Goal: Information Seeking & Learning: Check status

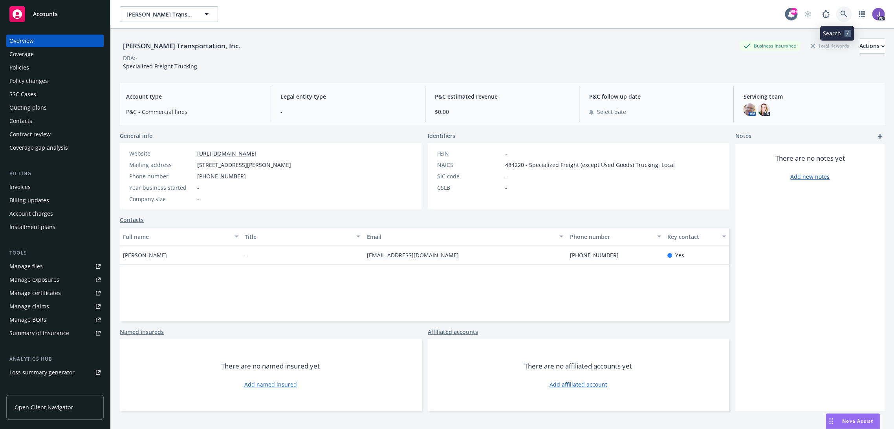
click at [840, 11] on icon at bounding box center [843, 14] width 7 height 7
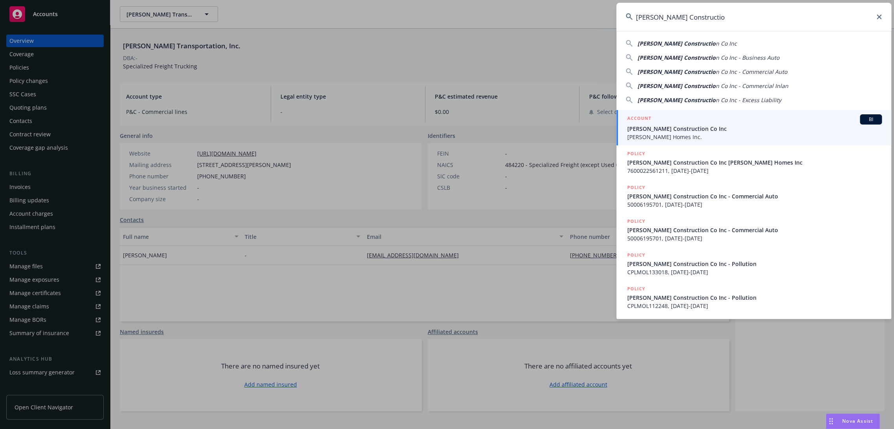
type input "Williamson Constructio"
drag, startPoint x: 668, startPoint y: 123, endPoint x: 660, endPoint y: 129, distance: 10.2
click at [668, 123] on div "ACCOUNT BI" at bounding box center [754, 119] width 255 height 10
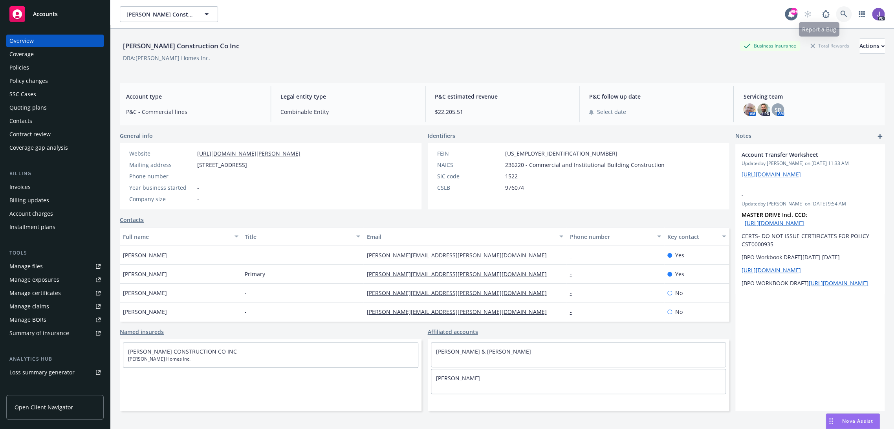
click at [837, 18] on link at bounding box center [844, 14] width 16 height 16
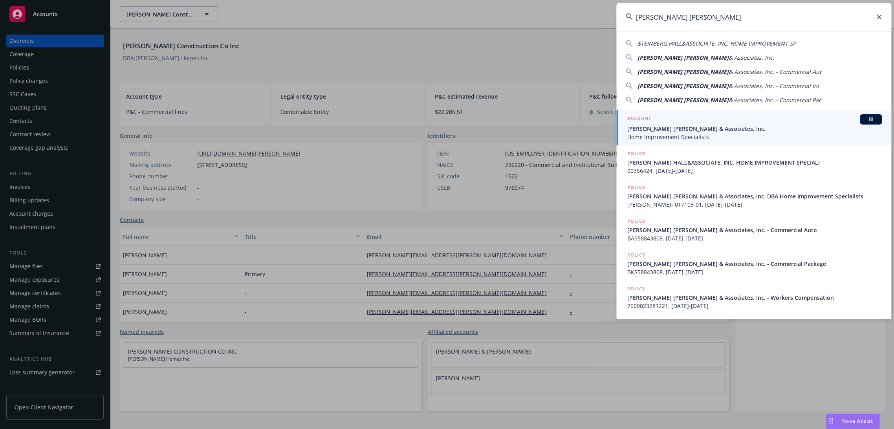
type input "Steinberg Hall"
drag, startPoint x: 676, startPoint y: 137, endPoint x: 604, endPoint y: 129, distance: 72.3
click at [676, 137] on span "Home Improvement Specialists" at bounding box center [754, 137] width 255 height 8
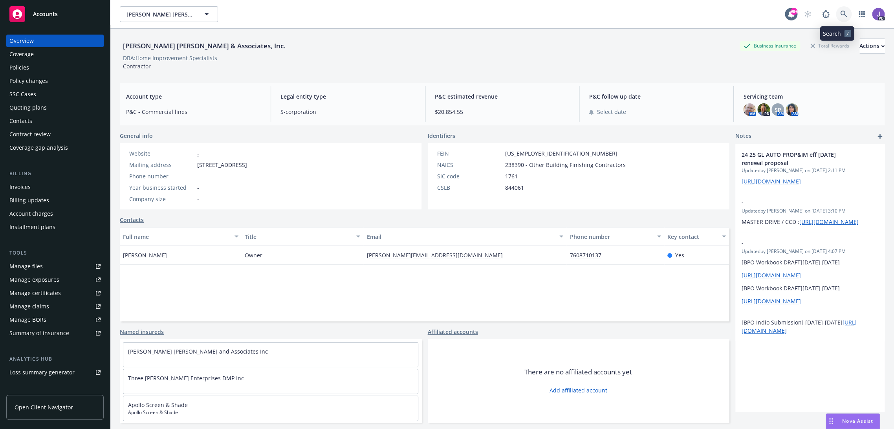
click at [840, 15] on icon at bounding box center [843, 14] width 7 height 7
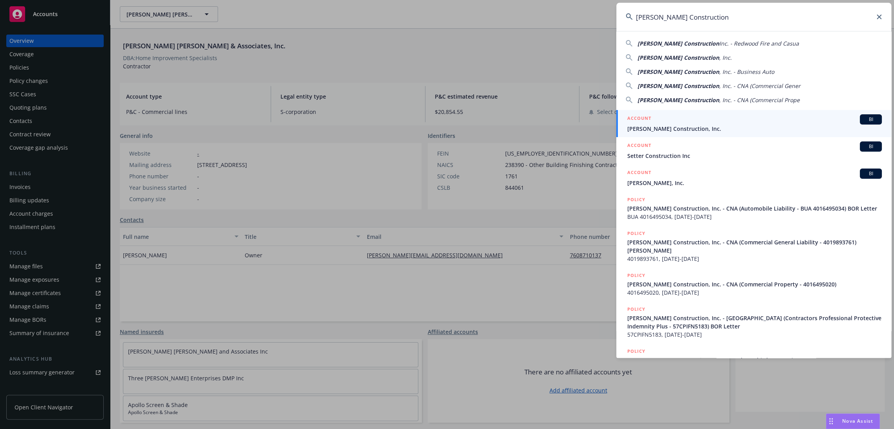
type input "Slatter Construction"
click at [684, 125] on span "[PERSON_NAME] Construction, Inc." at bounding box center [754, 129] width 255 height 8
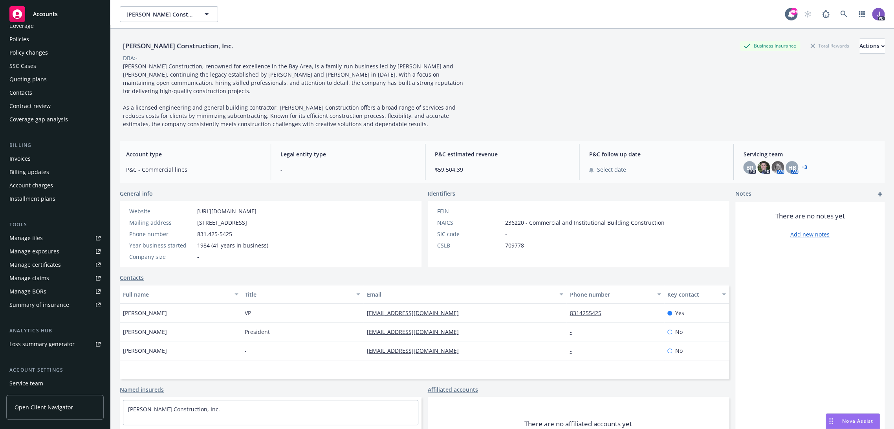
scroll to position [44, 0]
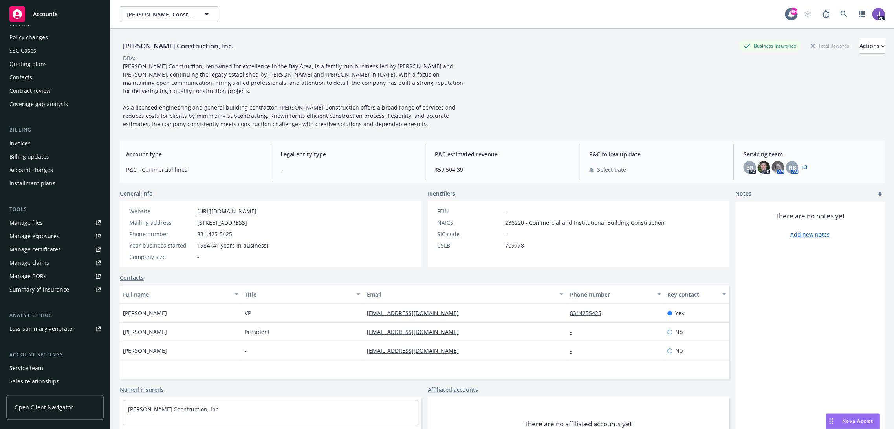
click at [35, 371] on div "Service team" at bounding box center [26, 368] width 34 height 13
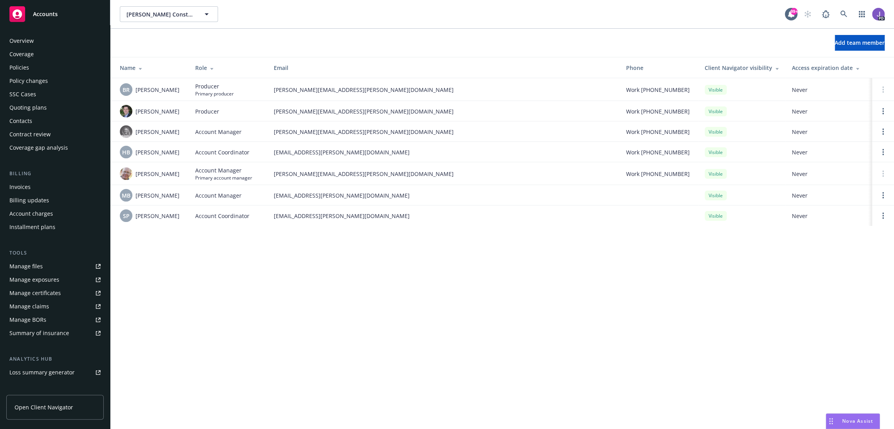
scroll to position [83, 0]
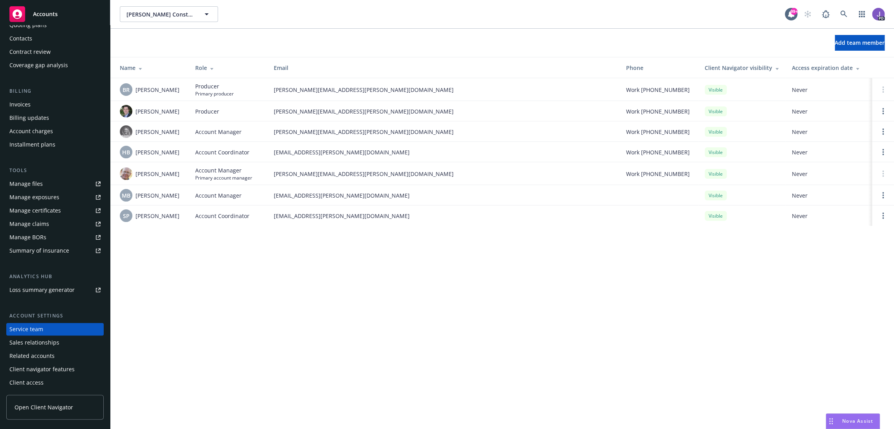
click at [204, 293] on div "Slatter Construction, Inc. Slatter Construction, Inc. 99+ PD Add team member Na…" at bounding box center [502, 214] width 784 height 429
click at [332, 291] on div "Slatter Construction, Inc. Slatter Construction, Inc. 99+ PD Add team member Na…" at bounding box center [502, 214] width 784 height 429
drag, startPoint x: 842, startPoint y: 13, endPoint x: 846, endPoint y: 28, distance: 14.5
click at [842, 13] on icon at bounding box center [843, 14] width 7 height 7
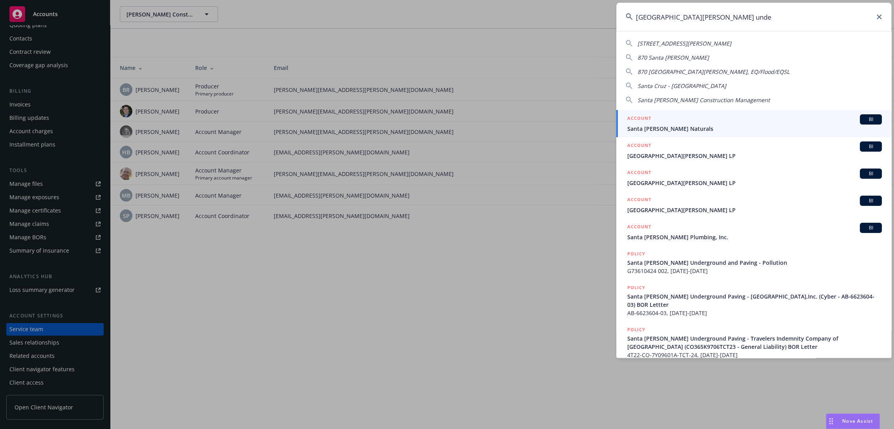
type input "santa cruz under"
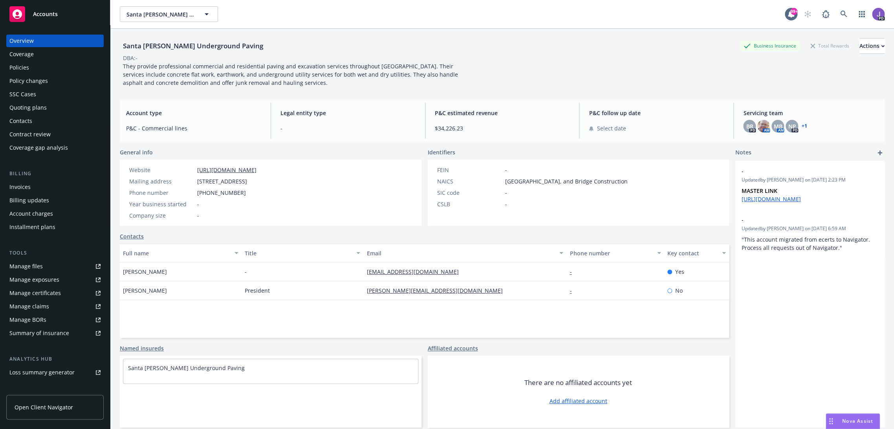
click at [24, 67] on div "Policies" at bounding box center [19, 67] width 20 height 13
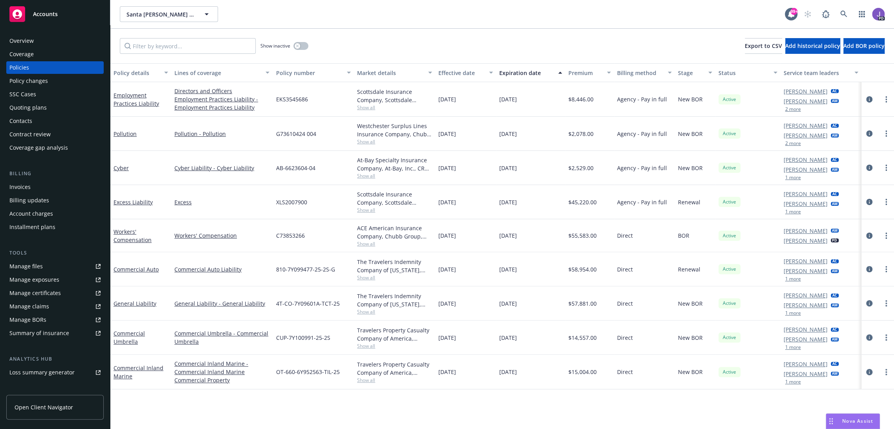
click at [484, 32] on div "Show inactive Export to CSV Add historical policy Add BOR policy" at bounding box center [502, 46] width 784 height 35
click at [405, 40] on div "Show inactive Export to CSV Add historical policy Add BOR policy" at bounding box center [502, 46] width 784 height 35
click at [415, 27] on div "Santa Cruz Underground Paving Santa Cruz Underground Paving 99+ PD" at bounding box center [502, 14] width 784 height 28
click at [408, 39] on div "Show inactive Export to CSV Add historical policy Add BOR policy" at bounding box center [502, 46] width 784 height 35
click at [401, 34] on div "Show inactive Export to CSV Add historical policy Add BOR policy" at bounding box center [502, 46] width 784 height 35
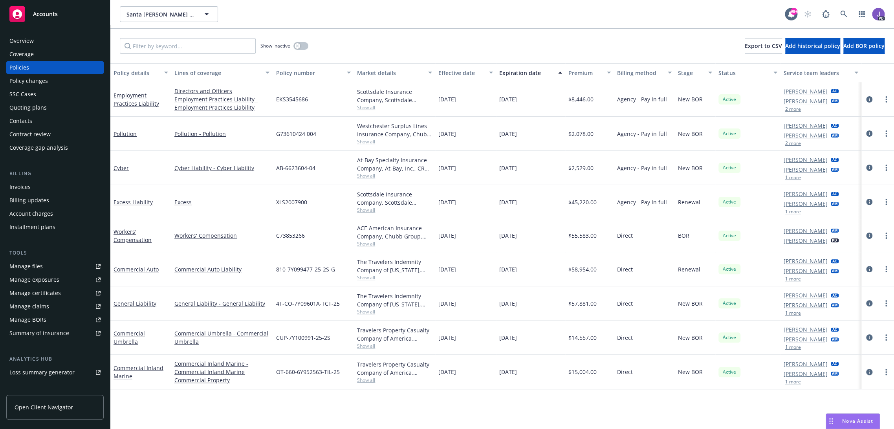
click at [397, 32] on div "Show inactive Export to CSV Add historical policy Add BOR policy" at bounding box center [502, 46] width 784 height 35
click at [396, 32] on div "Show inactive Export to CSV Add historical policy Add BOR policy" at bounding box center [502, 46] width 784 height 35
click at [431, 400] on div "Policy details Lines of coverage Policy number Market details Effective date Ex…" at bounding box center [502, 246] width 784 height 366
click at [384, 43] on div "Show inactive Export to CSV Add historical policy Add BOR policy" at bounding box center [502, 46] width 784 height 35
click at [367, 39] on div "Show inactive Export to CSV Add historical policy Add BOR policy" at bounding box center [502, 46] width 784 height 35
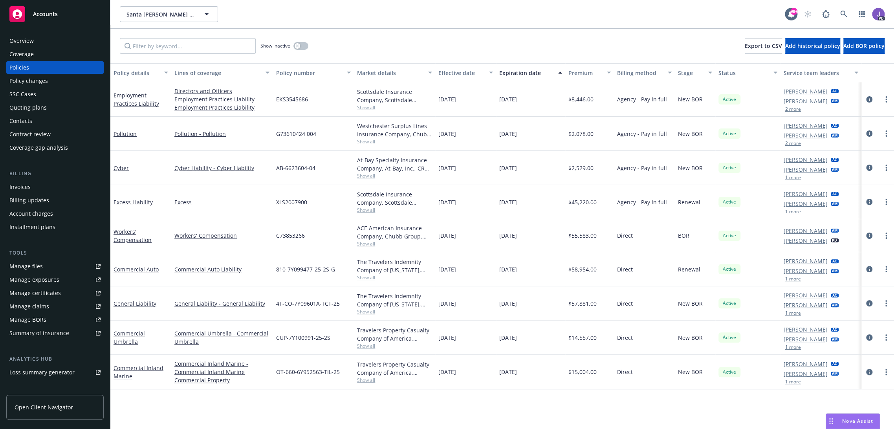
click at [367, 37] on div "Show inactive Export to CSV Add historical policy Add BOR policy" at bounding box center [502, 46] width 784 height 35
click at [358, 142] on span "Show all" at bounding box center [394, 141] width 75 height 7
click at [392, 35] on div "Show inactive Export to CSV Add historical policy Add BOR policy" at bounding box center [502, 46] width 784 height 35
click at [24, 37] on div "Overview" at bounding box center [21, 41] width 24 height 13
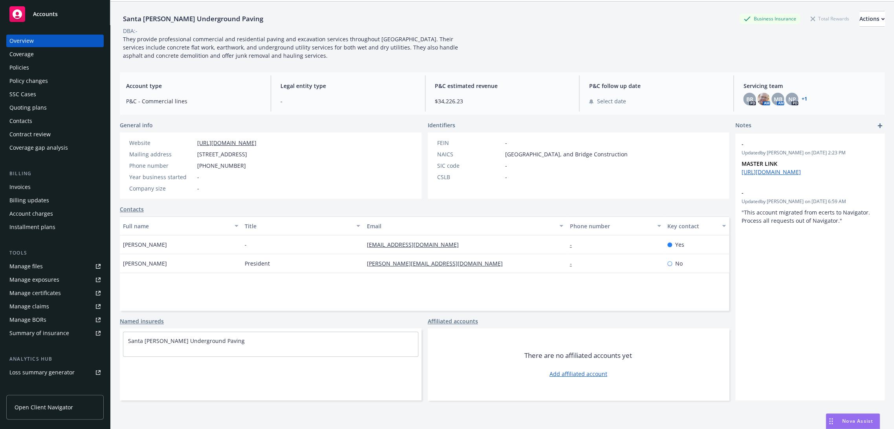
scroll to position [28, 0]
click at [280, 242] on div "-" at bounding box center [303, 243] width 122 height 19
click at [258, 193] on div "Website https://www.santacruzup.com/ Mailing address 48 Riverside Road, Watsonv…" at bounding box center [193, 164] width 146 height 66
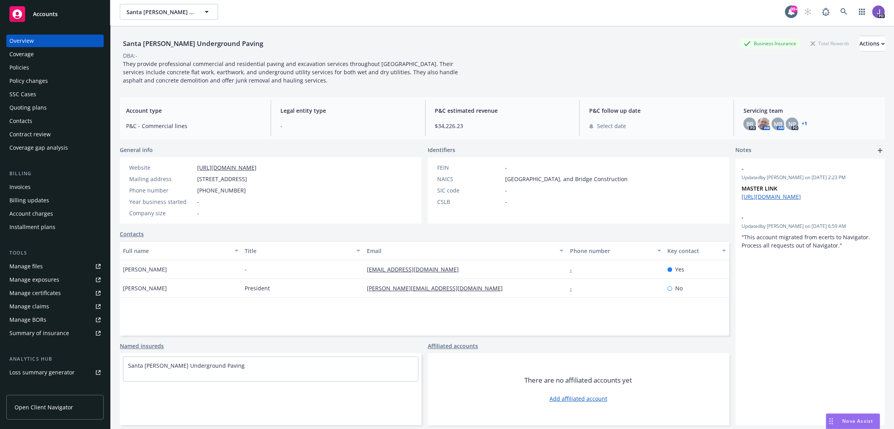
scroll to position [0, 0]
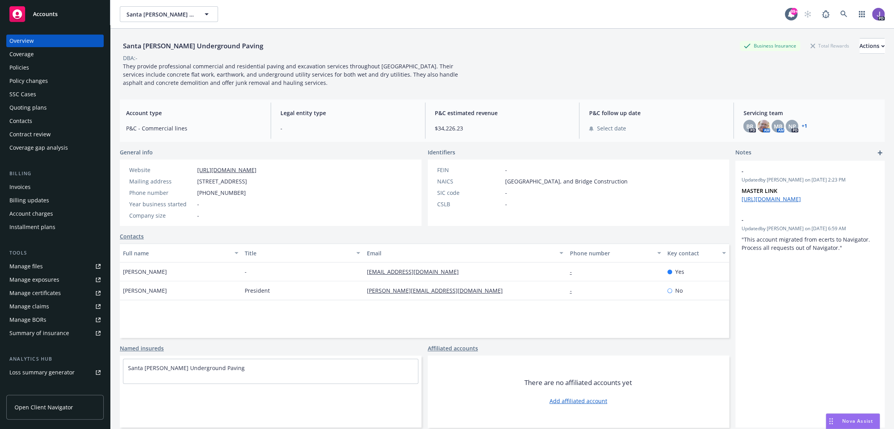
click at [217, 270] on div "Sibyll Olson" at bounding box center [181, 271] width 122 height 19
drag, startPoint x: 506, startPoint y: 66, endPoint x: 742, endPoint y: 44, distance: 237.5
click at [505, 66] on div "Santa Cruz Underground Paving Business Insurance Total Rewards Actions DBA: - T…" at bounding box center [502, 62] width 765 height 49
click at [840, 15] on icon at bounding box center [843, 14] width 7 height 7
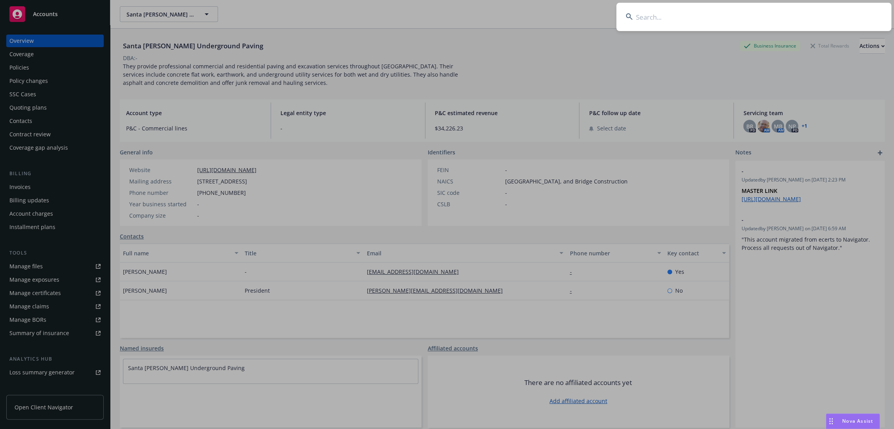
type input "Slatter Construction"
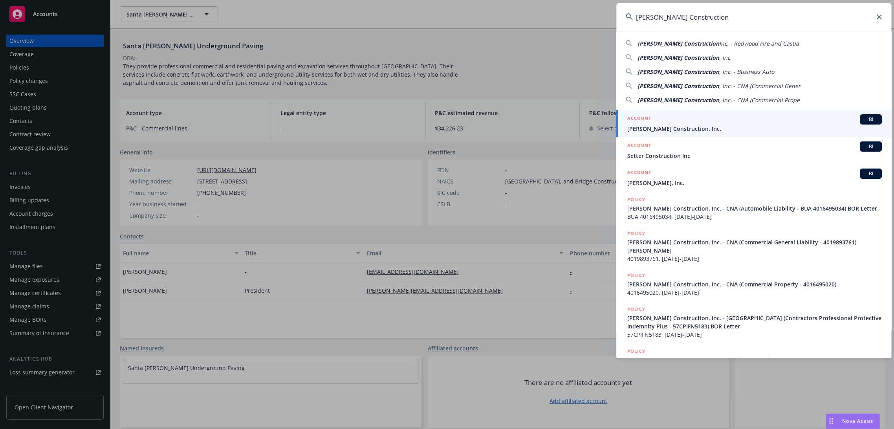
click at [640, 127] on span "[PERSON_NAME] Construction, Inc." at bounding box center [754, 129] width 255 height 8
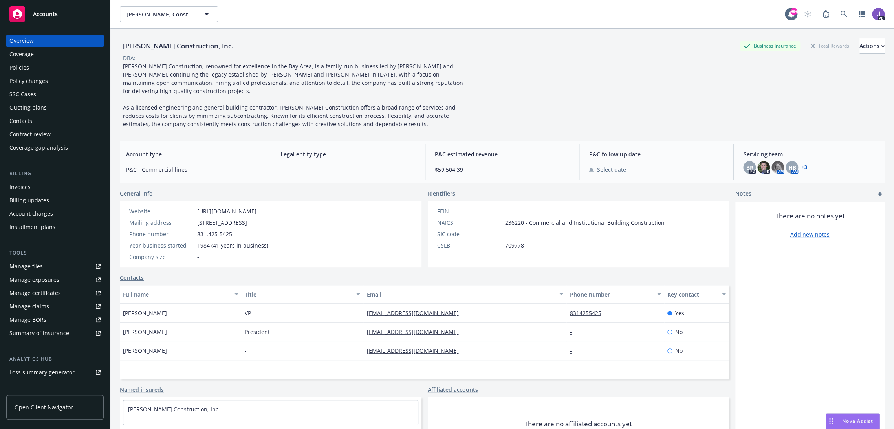
click at [22, 65] on div "Policies" at bounding box center [19, 67] width 20 height 13
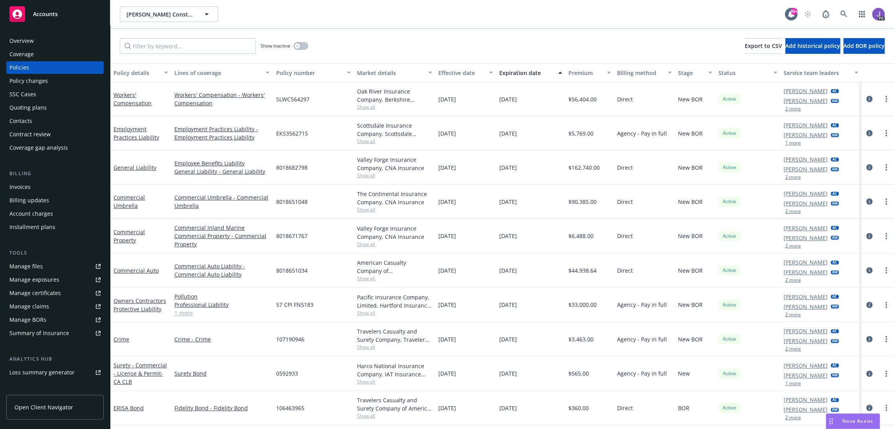
click at [190, 311] on link "1 more" at bounding box center [221, 313] width 95 height 8
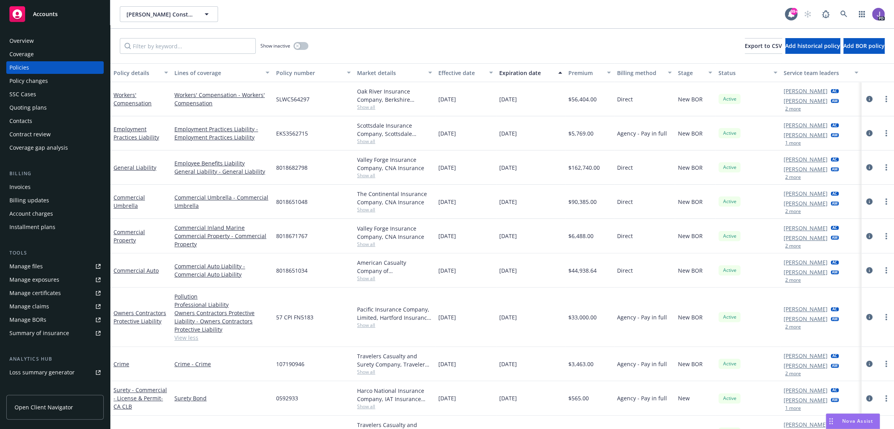
scroll to position [20, 0]
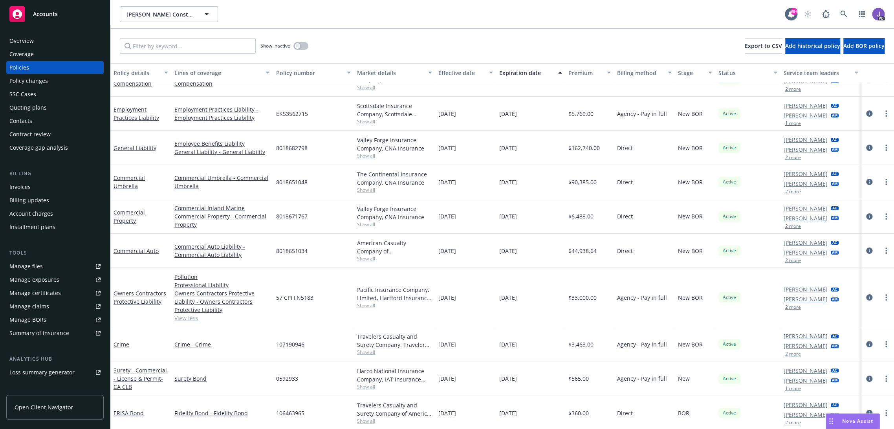
click at [28, 43] on div "Overview" at bounding box center [21, 41] width 24 height 13
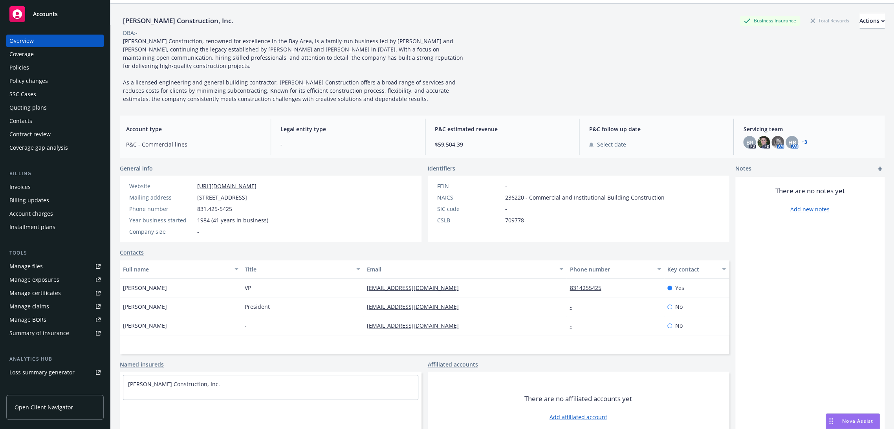
scroll to position [31, 0]
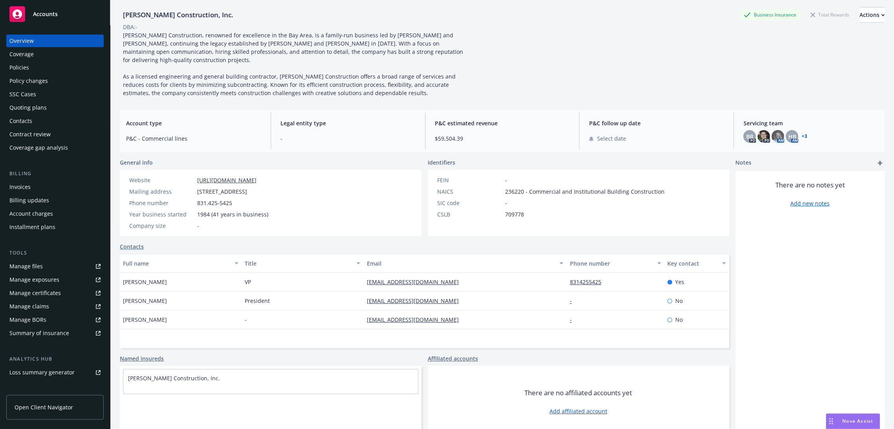
click at [45, 67] on div "Policies" at bounding box center [54, 67] width 91 height 13
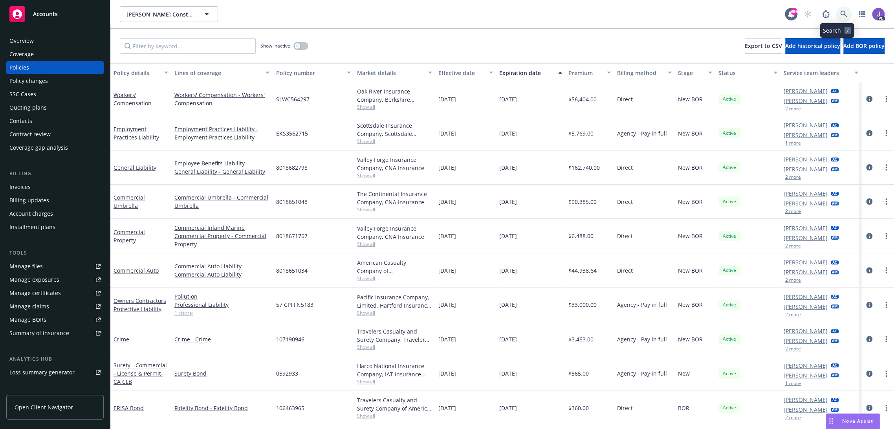
click at [840, 15] on icon at bounding box center [843, 14] width 7 height 7
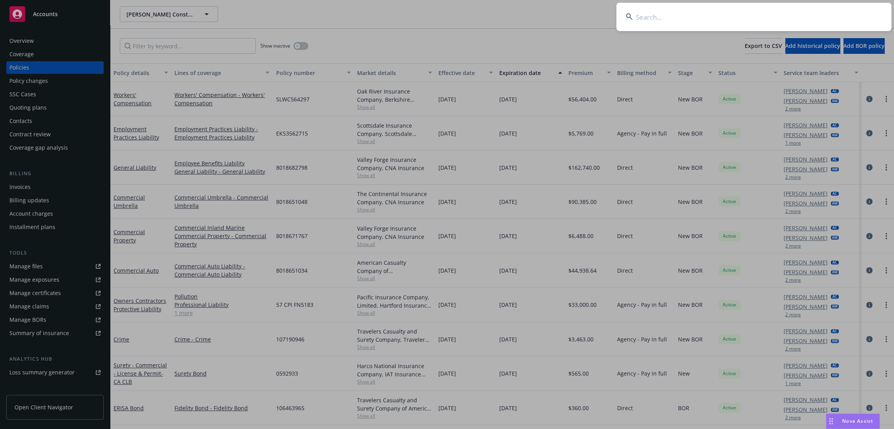
type input "[PERSON_NAME]"
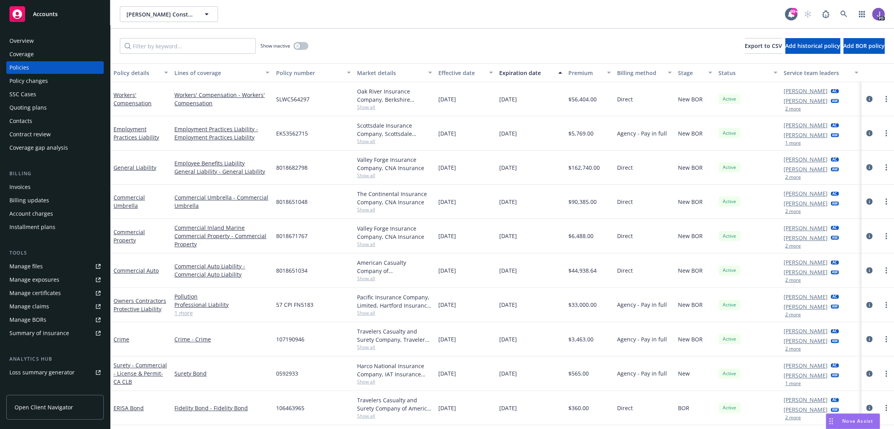
click at [39, 106] on div "Quoting plans" at bounding box center [27, 107] width 37 height 13
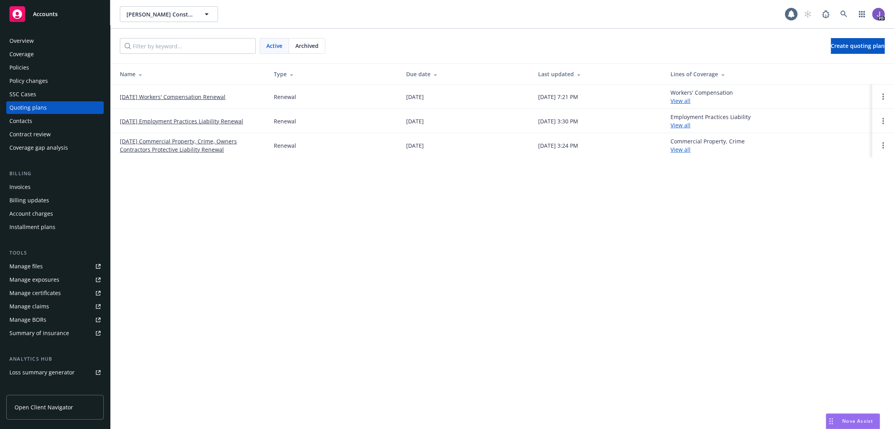
click at [209, 97] on link "10/01/25 Workers' Compensation Renewal" at bounding box center [173, 97] width 106 height 8
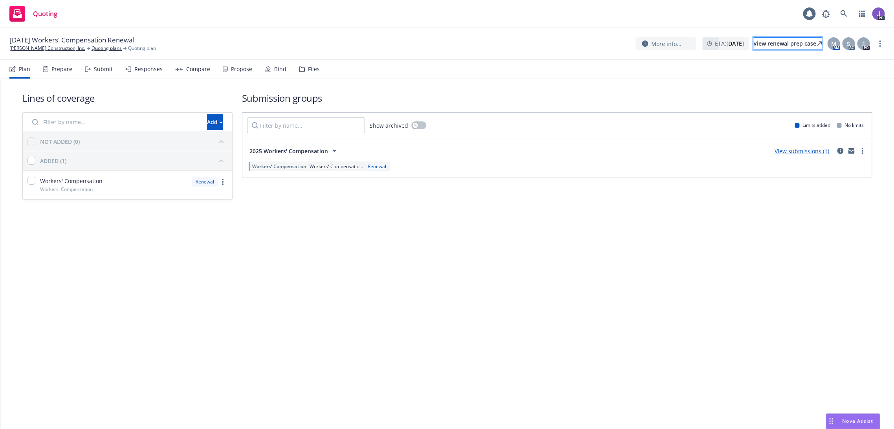
drag, startPoint x: 0, startPoint y: 0, endPoint x: 768, endPoint y: 43, distance: 769.4
click at [768, 43] on div "View renewal prep case" at bounding box center [788, 44] width 68 height 12
click at [39, 47] on link "[PERSON_NAME] Construction, Inc." at bounding box center [47, 48] width 76 height 7
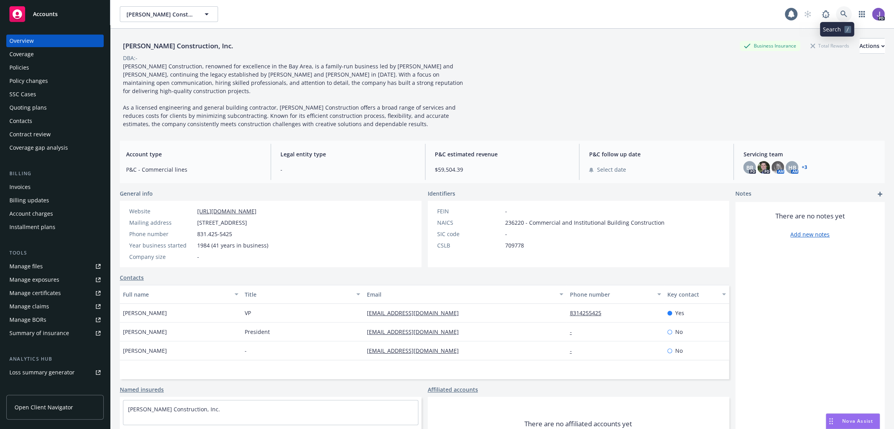
click at [840, 15] on icon at bounding box center [843, 14] width 7 height 7
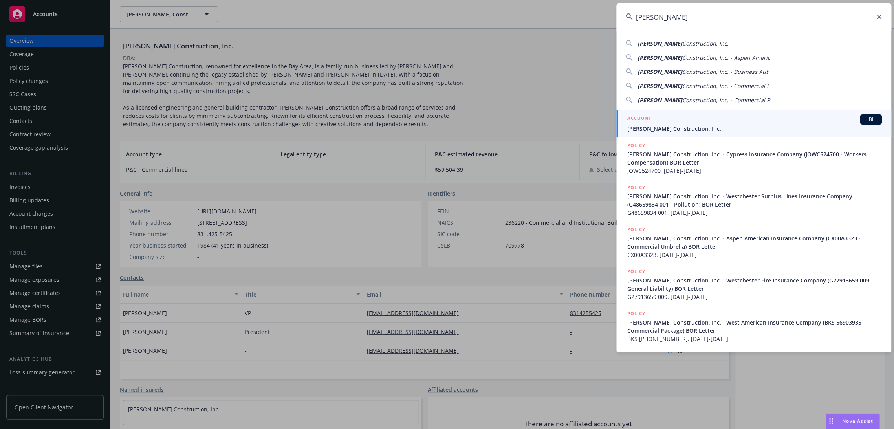
type input "[PERSON_NAME]"
click at [662, 124] on div "ACCOUNT BI" at bounding box center [754, 119] width 255 height 10
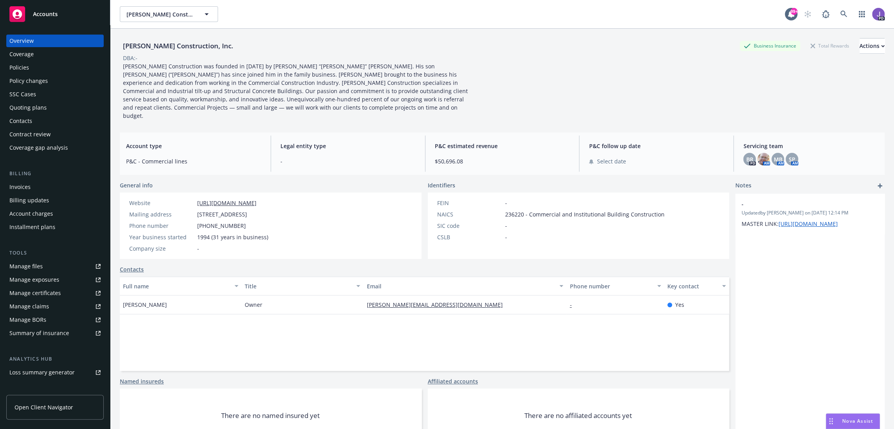
click at [16, 64] on div "Policies" at bounding box center [19, 67] width 20 height 13
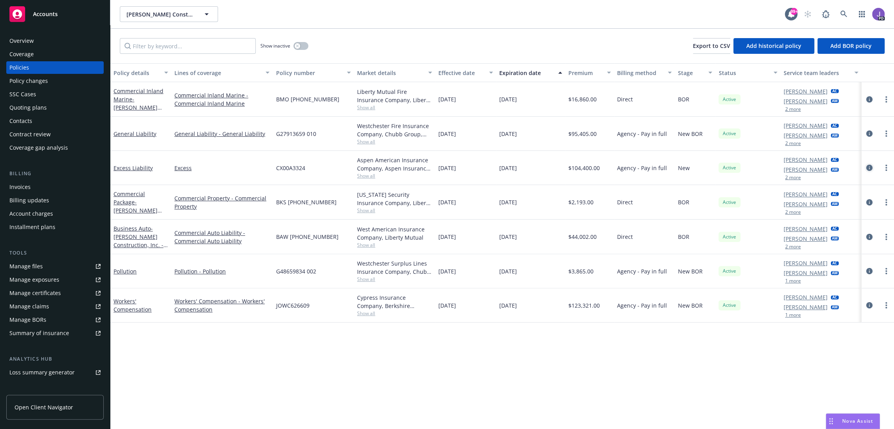
click at [866, 167] on icon "circleInformation" at bounding box center [869, 168] width 6 height 6
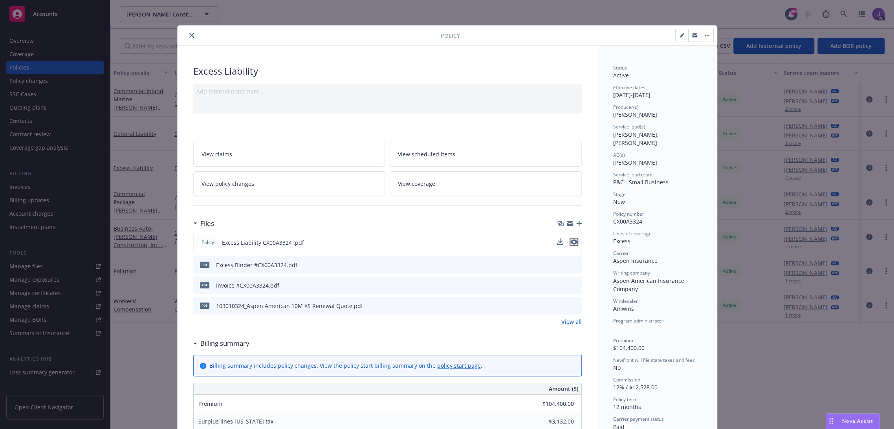
drag, startPoint x: 570, startPoint y: 241, endPoint x: 547, endPoint y: 246, distance: 23.7
click at [571, 242] on icon "preview file" at bounding box center [574, 242] width 7 height 6
click at [190, 36] on icon "close" at bounding box center [191, 35] width 5 height 5
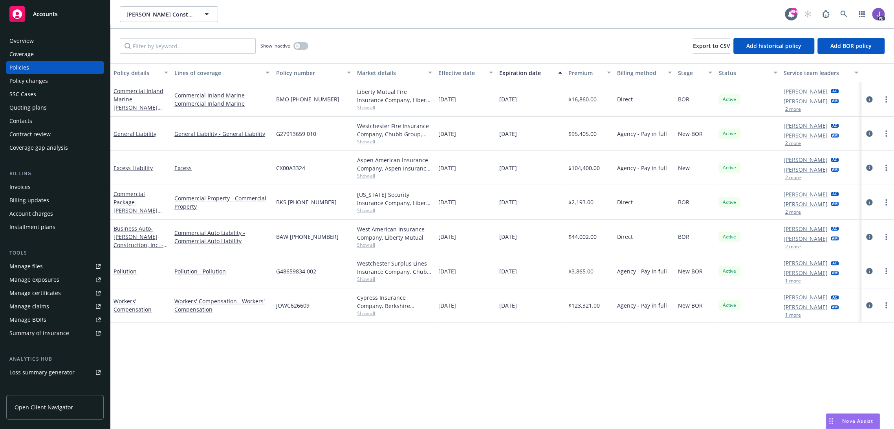
click at [19, 43] on div "Overview" at bounding box center [21, 41] width 24 height 13
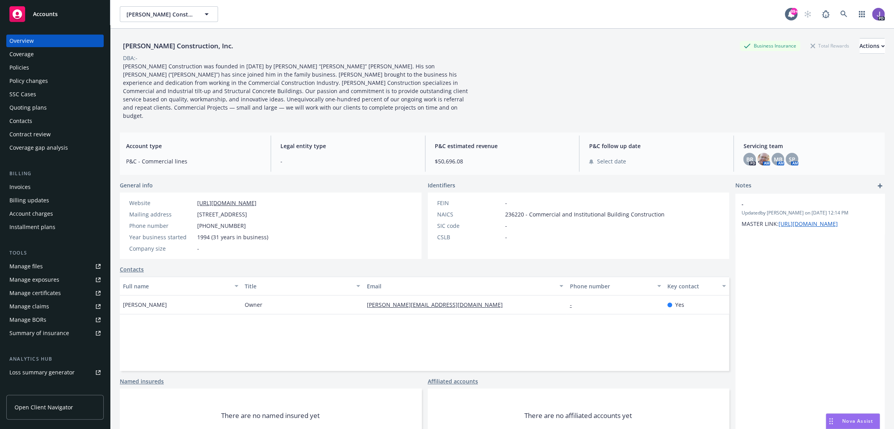
click at [284, 296] on div "Owner" at bounding box center [303, 304] width 122 height 19
click at [37, 68] on div "Policies" at bounding box center [54, 67] width 91 height 13
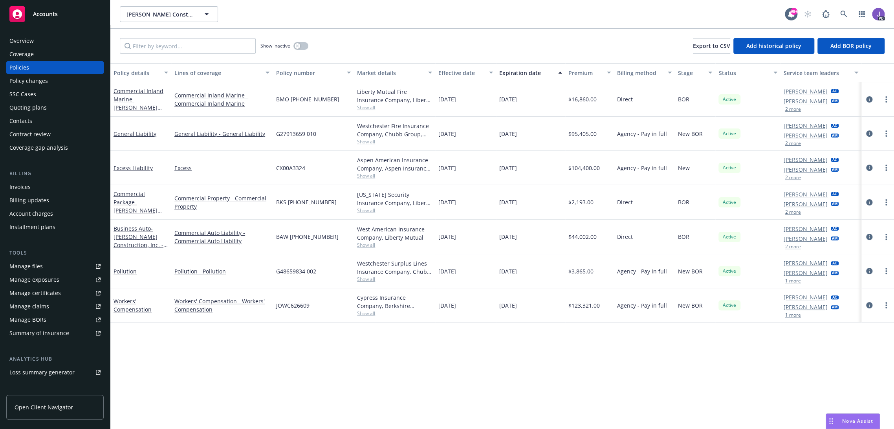
drag, startPoint x: 532, startPoint y: 239, endPoint x: 503, endPoint y: 184, distance: 61.9
click at [503, 184] on div "Commercial Inland Marine - [PERSON_NAME] Construction, Inc. - Liberty Mutual (I…" at bounding box center [502, 192] width 784 height 220
click at [488, 186] on div "[DATE]" at bounding box center [465, 202] width 61 height 35
click at [840, 11] on icon at bounding box center [843, 14] width 7 height 7
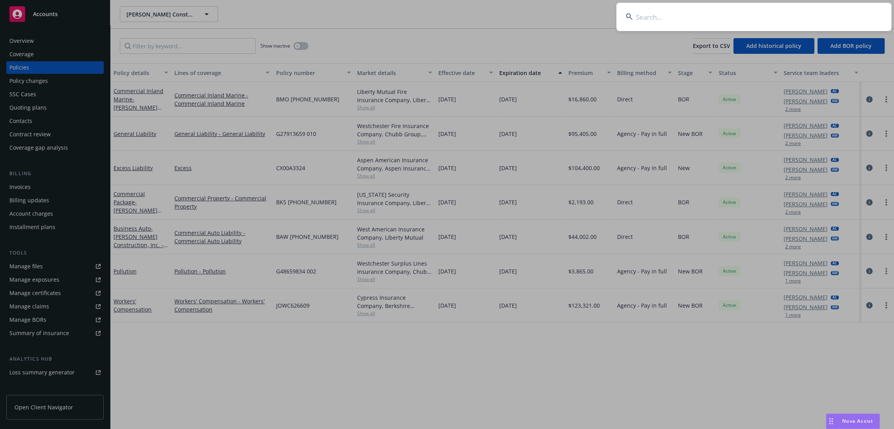
type input "[PERSON_NAME] Thermline"
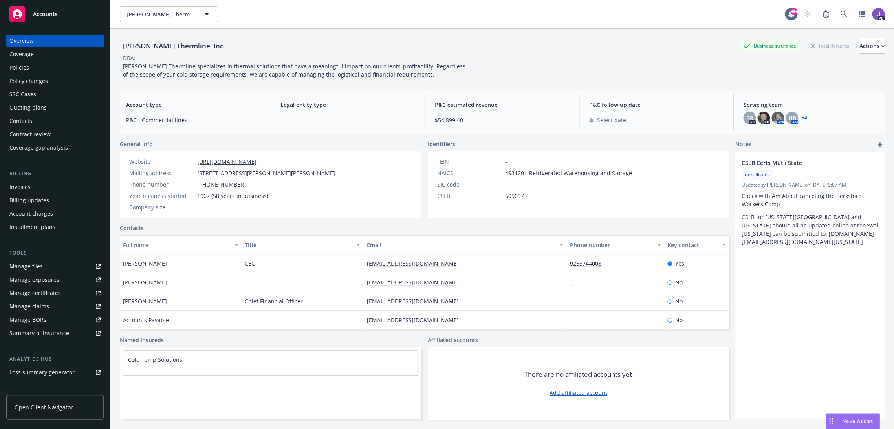
click at [446, 255] on div "[EMAIL_ADDRESS][DOMAIN_NAME]" at bounding box center [464, 263] width 203 height 19
click at [354, 263] on div "CEO" at bounding box center [303, 263] width 122 height 19
drag, startPoint x: 31, startPoint y: 67, endPoint x: 53, endPoint y: 84, distance: 28.0
click at [31, 67] on div "Policies" at bounding box center [54, 67] width 91 height 13
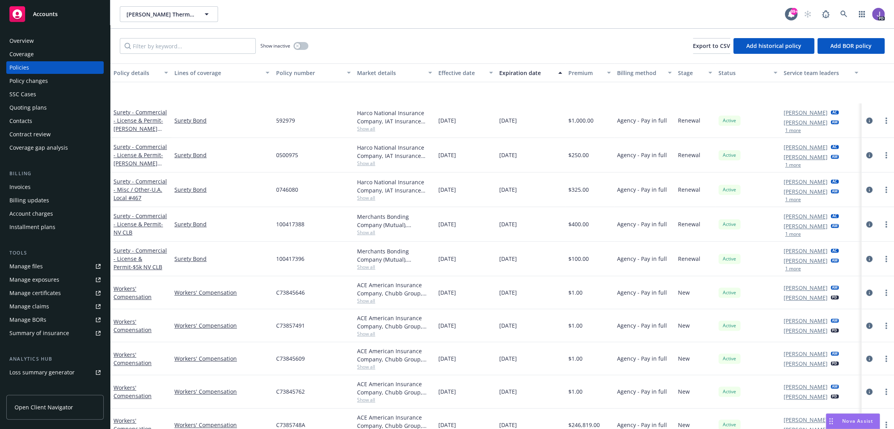
scroll to position [339, 0]
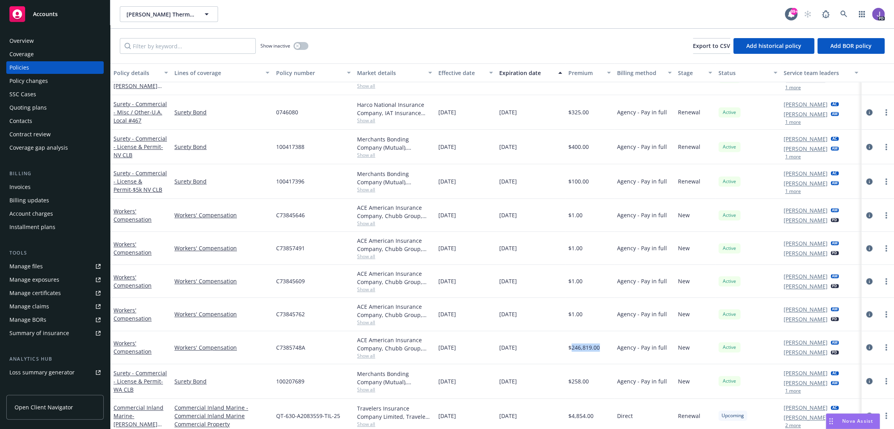
drag, startPoint x: 593, startPoint y: 346, endPoint x: 564, endPoint y: 347, distance: 29.5
click at [565, 347] on div "$246,819.00" at bounding box center [589, 347] width 49 height 33
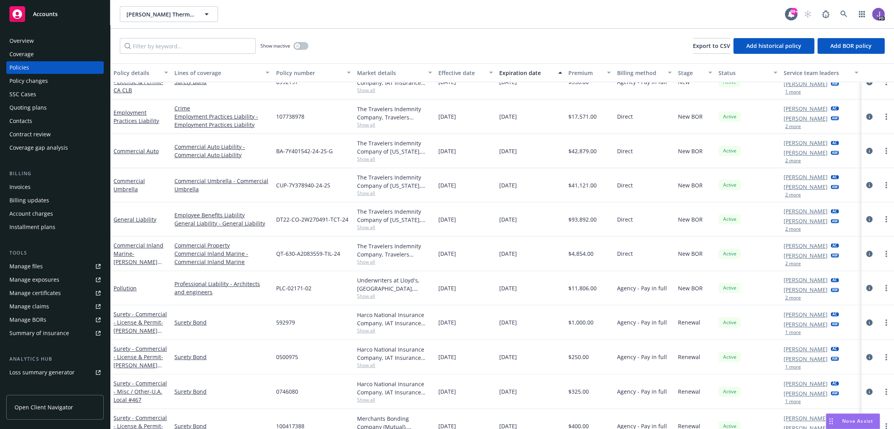
scroll to position [124, 0]
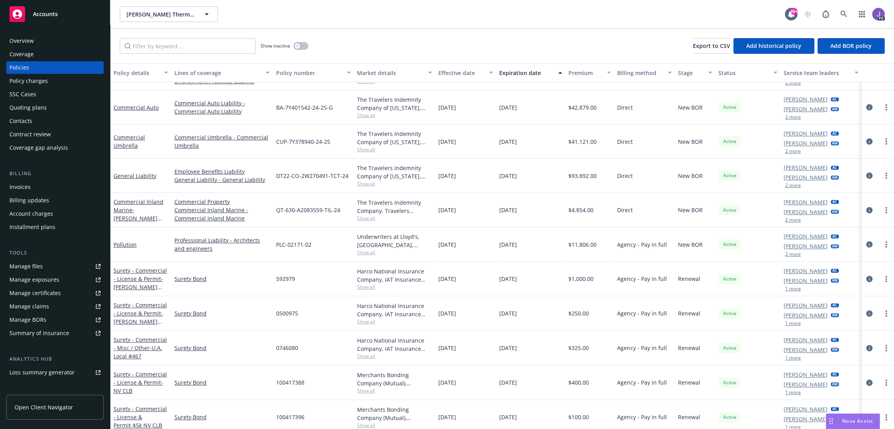
click at [357, 251] on span "Show all" at bounding box center [394, 252] width 75 height 7
click at [327, 238] on div "PLC-02171-02" at bounding box center [313, 244] width 81 height 34
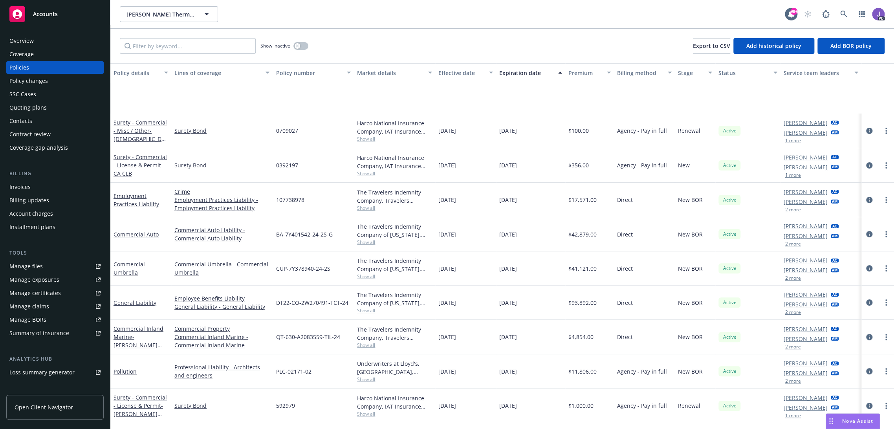
scroll to position [87, 0]
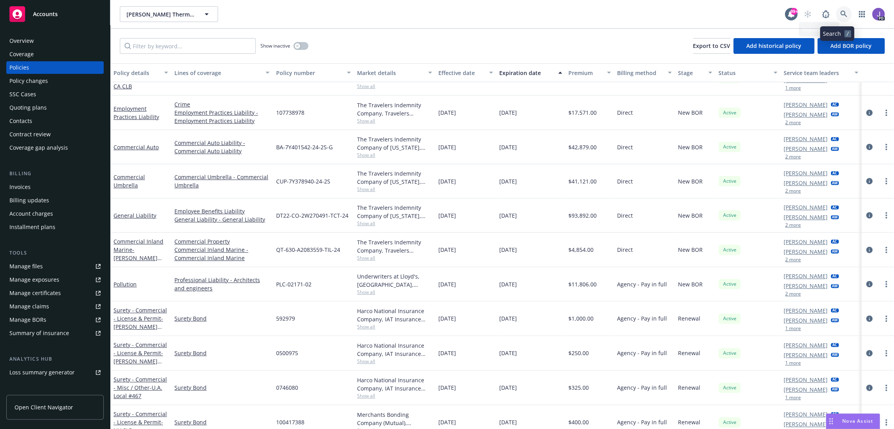
click at [843, 15] on link at bounding box center [844, 14] width 16 height 16
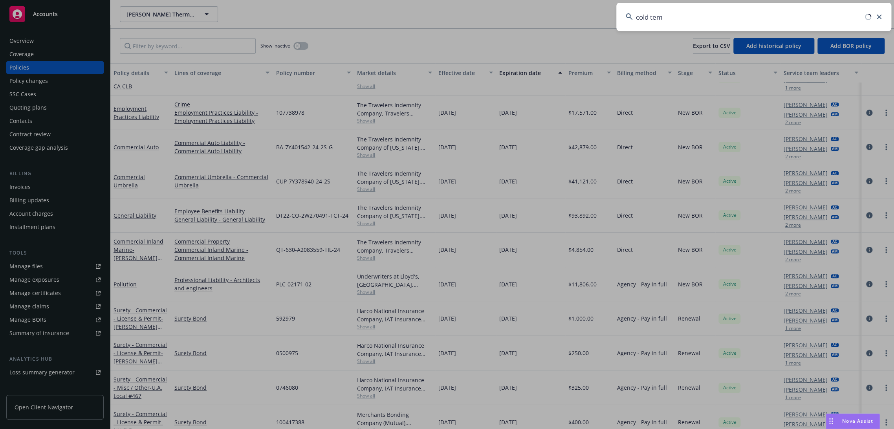
type input "cold temp"
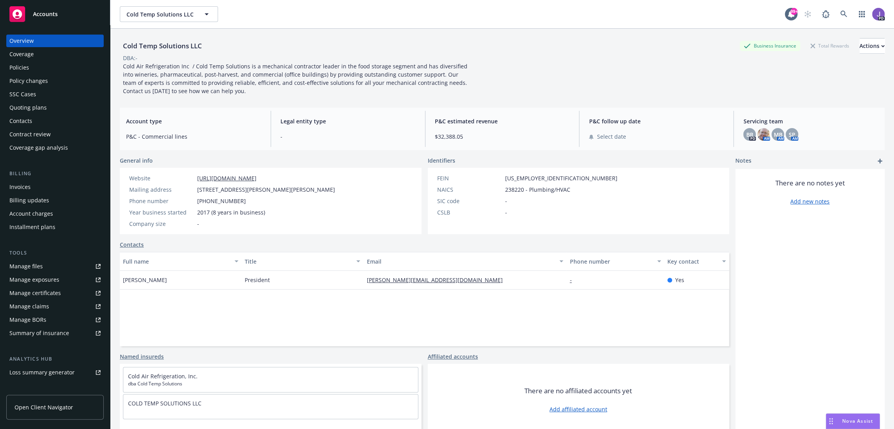
click at [43, 69] on div "Policies" at bounding box center [54, 67] width 91 height 13
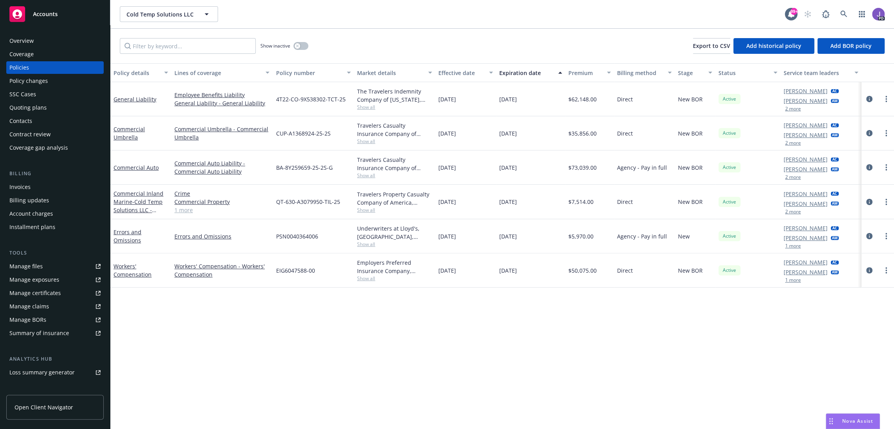
click at [356, 48] on div "Show inactive Export to CSV Add historical policy Add BOR policy" at bounding box center [502, 46] width 784 height 35
click at [328, 275] on div "EIG6047588-00" at bounding box center [313, 270] width 81 height 34
click at [363, 243] on span "Show all" at bounding box center [394, 244] width 75 height 7
click at [360, 208] on span "Show all" at bounding box center [394, 210] width 75 height 7
click at [462, 21] on div "Cold Temp Solutions LLC Cold Temp Solutions LLC" at bounding box center [452, 14] width 665 height 16
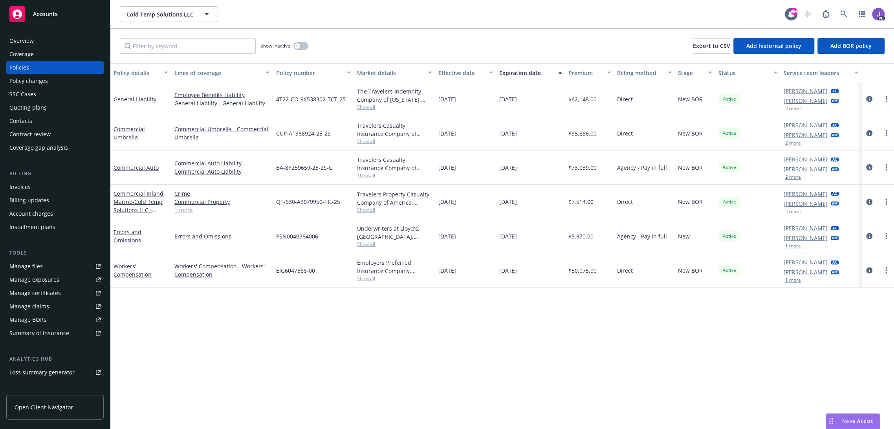
click at [364, 174] on span "Show all" at bounding box center [394, 175] width 75 height 7
click at [490, 37] on div "Show inactive Export to CSV Add historical policy Add BOR policy" at bounding box center [502, 46] width 784 height 35
drag, startPoint x: 267, startPoint y: 169, endPoint x: 336, endPoint y: 168, distance: 68.4
click at [336, 168] on div "Commercial Auto Commercial Auto Liability - Commercial Auto Liability BA-8Y2596…" at bounding box center [502, 167] width 784 height 34
click at [840, 13] on icon at bounding box center [843, 14] width 7 height 7
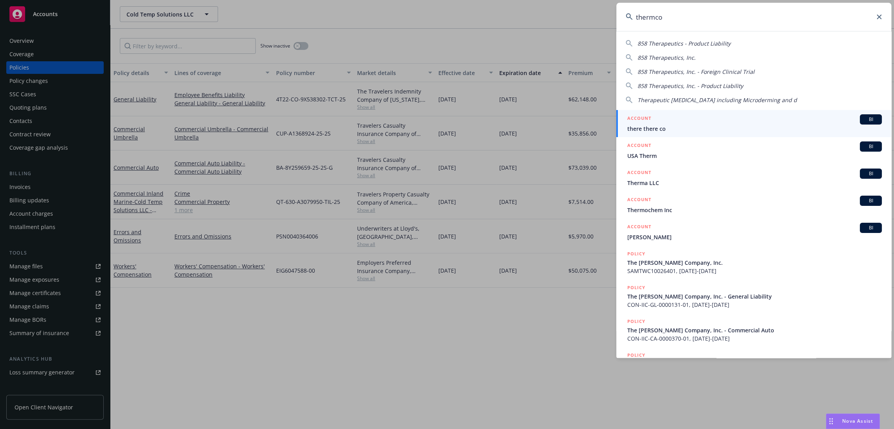
type input "thermcon"
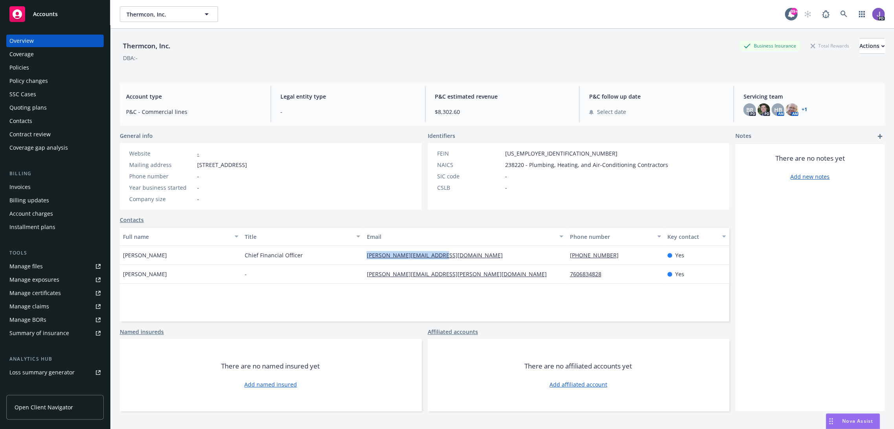
drag, startPoint x: 448, startPoint y: 255, endPoint x: 363, endPoint y: 257, distance: 84.5
click at [363, 257] on div "[PERSON_NAME][EMAIL_ADDRESS][DOMAIN_NAME]" at bounding box center [464, 255] width 203 height 19
click at [335, 257] on div "Chief Financial Officer" at bounding box center [303, 255] width 122 height 19
drag, startPoint x: 456, startPoint y: 275, endPoint x: 361, endPoint y: 273, distance: 94.7
click at [363, 273] on div "[PERSON_NAME][EMAIL_ADDRESS][PERSON_NAME][DOMAIN_NAME]" at bounding box center [464, 274] width 203 height 19
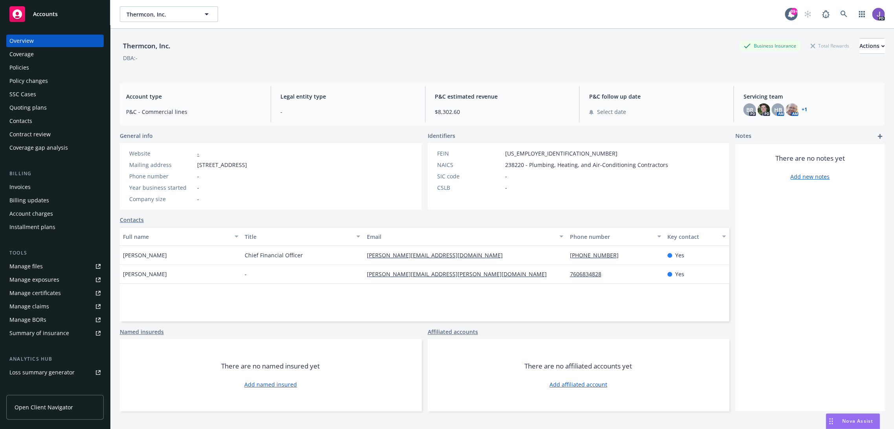
click at [343, 279] on div "-" at bounding box center [303, 274] width 122 height 19
click at [471, 270] on div "[PERSON_NAME][EMAIL_ADDRESS][PERSON_NAME][DOMAIN_NAME]" at bounding box center [464, 274] width 203 height 19
drag, startPoint x: 455, startPoint y: 276, endPoint x: 363, endPoint y: 276, distance: 91.5
click at [363, 276] on div "[PERSON_NAME][EMAIL_ADDRESS][PERSON_NAME][DOMAIN_NAME]" at bounding box center [464, 274] width 203 height 19
click at [341, 277] on div "-" at bounding box center [303, 274] width 122 height 19
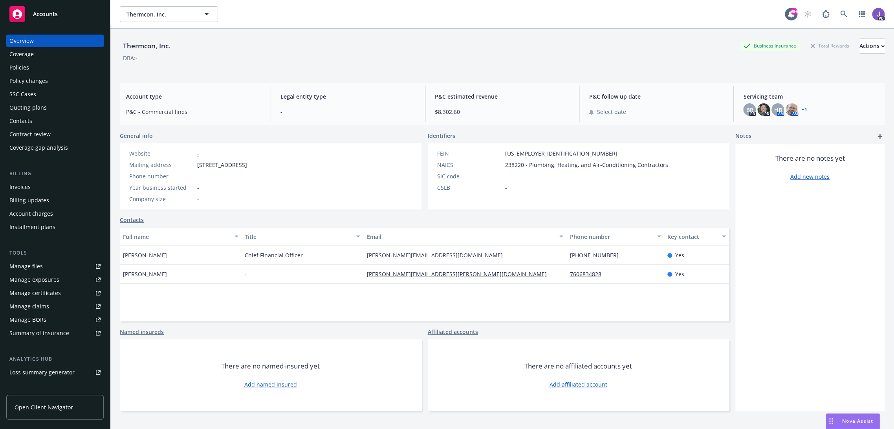
click at [42, 72] on div "Policies" at bounding box center [54, 67] width 91 height 13
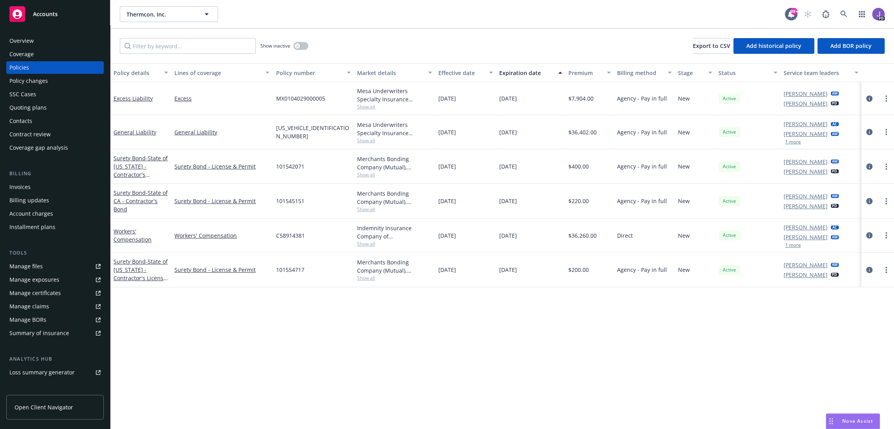
click at [364, 142] on span "Show all" at bounding box center [394, 140] width 75 height 7
click at [361, 108] on span "Show all" at bounding box center [394, 106] width 75 height 7
click at [442, 40] on div "Show inactive Export to CSV Add historical policy Add BOR policy" at bounding box center [502, 46] width 784 height 35
click at [367, 244] on span "Show all" at bounding box center [394, 243] width 75 height 7
drag, startPoint x: 357, startPoint y: 308, endPoint x: 368, endPoint y: 310, distance: 11.5
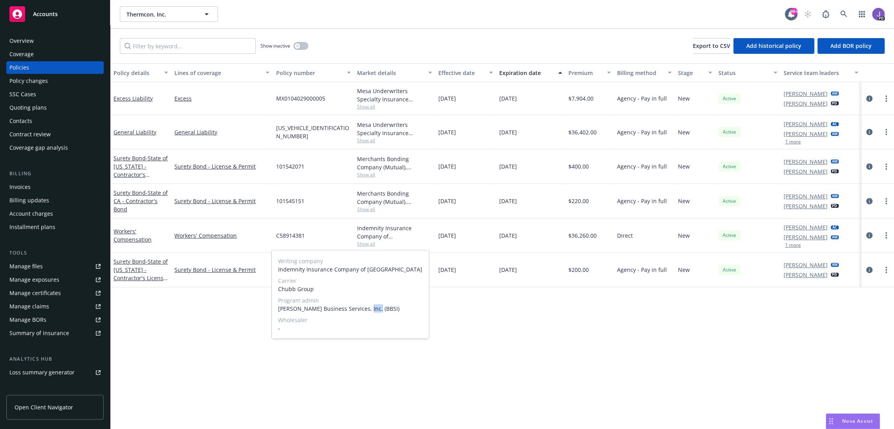
click at [368, 310] on span "[PERSON_NAME] Business Services, Inc. (BBSI)" at bounding box center [350, 308] width 145 height 8
click at [470, 304] on div "Policy details Lines of coverage Policy number Market details Effective date Ex…" at bounding box center [502, 246] width 784 height 366
click at [255, 239] on div "Workers' Compensation" at bounding box center [221, 235] width 101 height 34
click at [866, 99] on icon "circleInformation" at bounding box center [869, 98] width 6 height 6
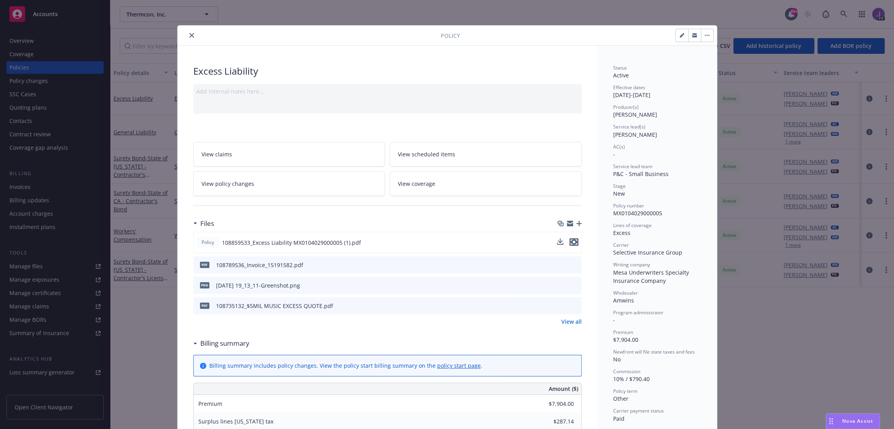
click at [571, 243] on icon "preview file" at bounding box center [574, 242] width 7 height 6
drag, startPoint x: 186, startPoint y: 36, endPoint x: 233, endPoint y: 70, distance: 58.5
click at [189, 36] on icon "close" at bounding box center [191, 35] width 5 height 5
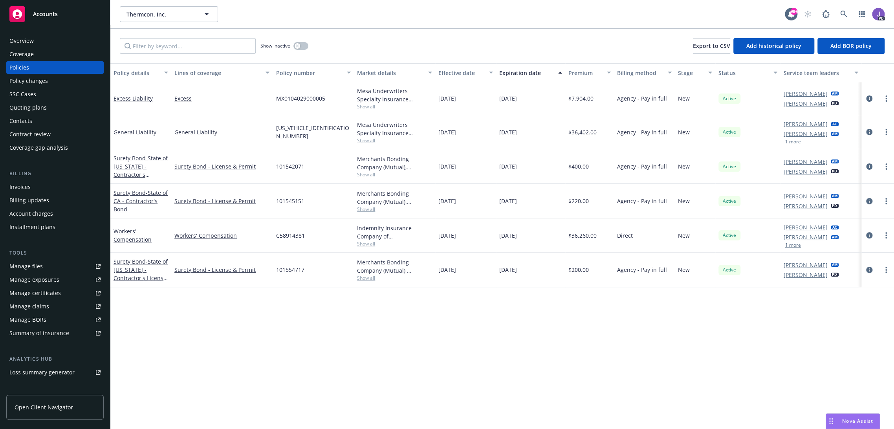
click at [361, 139] on span "Show all" at bounding box center [394, 140] width 75 height 7
click at [302, 362] on div "Policy details Lines of coverage Policy number Market details Effective date Ex…" at bounding box center [502, 246] width 784 height 366
click at [50, 106] on div "Quoting plans" at bounding box center [54, 107] width 91 height 13
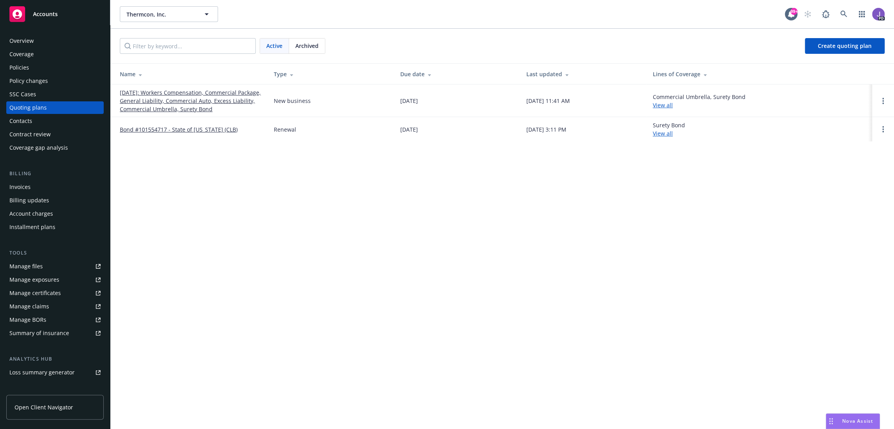
click at [261, 213] on div "Thermcon, Inc. Thermcon, Inc. 99+ PD Active Archived Create quoting plan Name T…" at bounding box center [502, 214] width 784 height 429
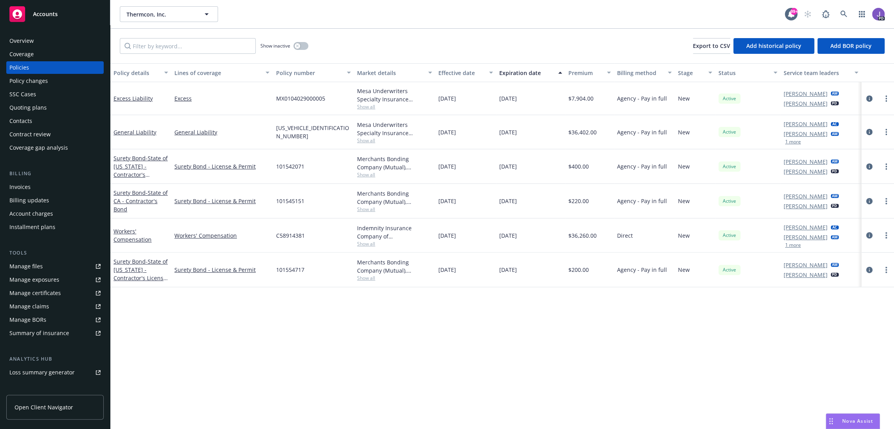
click at [206, 340] on div "Policy details Lines of coverage Policy number Market details Effective date Ex…" at bounding box center [502, 246] width 784 height 366
click at [400, 36] on div "Show inactive Export to CSV Add historical policy Add BOR policy" at bounding box center [502, 46] width 784 height 35
click at [398, 34] on div "Show inactive Export to CSV Add historical policy Add BOR policy" at bounding box center [502, 46] width 784 height 35
click at [347, 41] on div "Show inactive Export to CSV Add historical policy Add BOR policy" at bounding box center [502, 46] width 784 height 35
click at [425, 380] on div "Policy details Lines of coverage Policy number Market details Effective date Ex…" at bounding box center [502, 246] width 784 height 366
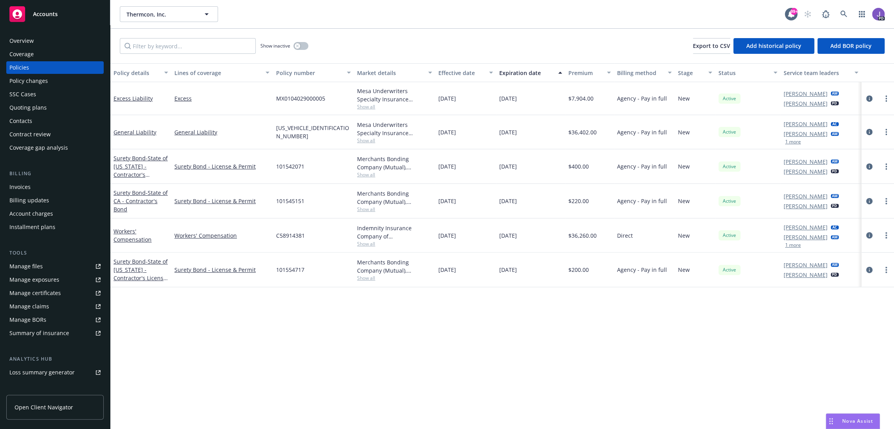
click at [427, 377] on div "Policy details Lines of coverage Policy number Market details Effective date Ex…" at bounding box center [502, 246] width 784 height 366
drag, startPoint x: 214, startPoint y: 327, endPoint x: 219, endPoint y: 323, distance: 6.4
click at [216, 325] on div "Policy details Lines of coverage Policy number Market details Effective date Ex…" at bounding box center [502, 246] width 784 height 366
click at [216, 320] on div "Policy details Lines of coverage Policy number Market details Effective date Ex…" at bounding box center [502, 246] width 784 height 366
click at [268, 329] on div "Policy details Lines of coverage Policy number Market details Effective date Ex…" at bounding box center [502, 246] width 784 height 366
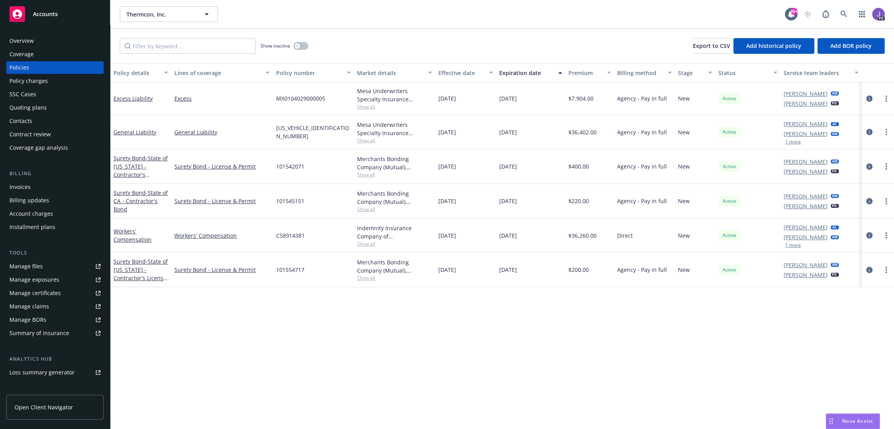
click at [267, 325] on div "Policy details Lines of coverage Policy number Market details Effective date Ex…" at bounding box center [502, 246] width 784 height 366
click at [314, 311] on div "Policy details Lines of coverage Policy number Market details Effective date Ex…" at bounding box center [502, 246] width 784 height 366
click at [379, 382] on div "Policy details Lines of coverage Policy number Market details Effective date Ex…" at bounding box center [502, 246] width 784 height 366
click at [378, 391] on div "Policy details Lines of coverage Policy number Market details Effective date Ex…" at bounding box center [502, 246] width 784 height 366
click at [424, 389] on div "Policy details Lines of coverage Policy number Market details Effective date Ex…" at bounding box center [502, 246] width 784 height 366
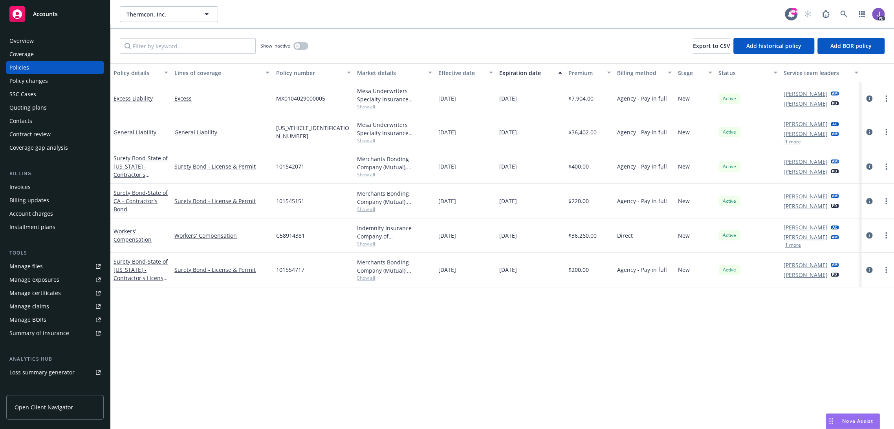
drag, startPoint x: 347, startPoint y: 354, endPoint x: 328, endPoint y: 349, distance: 19.8
click at [347, 354] on div "Policy details Lines of coverage Policy number Market details Effective date Ex…" at bounding box center [502, 246] width 784 height 366
drag, startPoint x: 238, startPoint y: 319, endPoint x: 170, endPoint y: 288, distance: 74.0
click at [170, 288] on div "Policy details Lines of coverage Policy number Market details Effective date Ex…" at bounding box center [502, 246] width 784 height 366
click at [198, 301] on div "Policy details Lines of coverage Policy number Market details Effective date Ex…" at bounding box center [502, 246] width 784 height 366
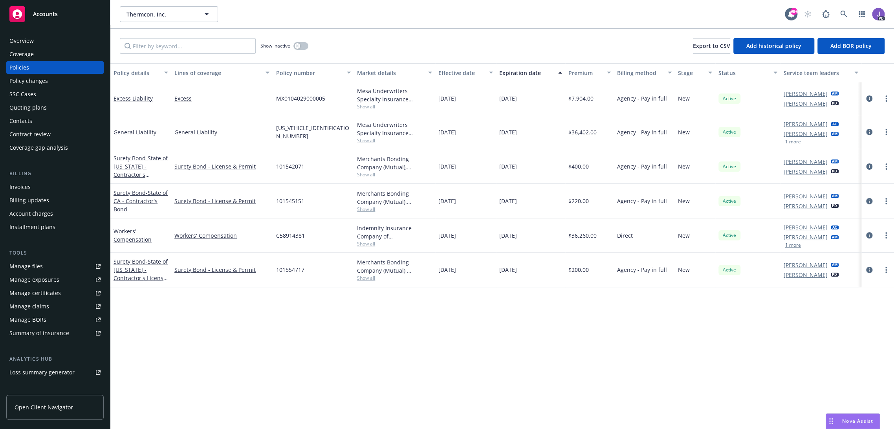
click at [352, 306] on div "Policy details Lines of coverage Policy number Market details Effective date Ex…" at bounding box center [502, 246] width 784 height 366
